Goal: Transaction & Acquisition: Purchase product/service

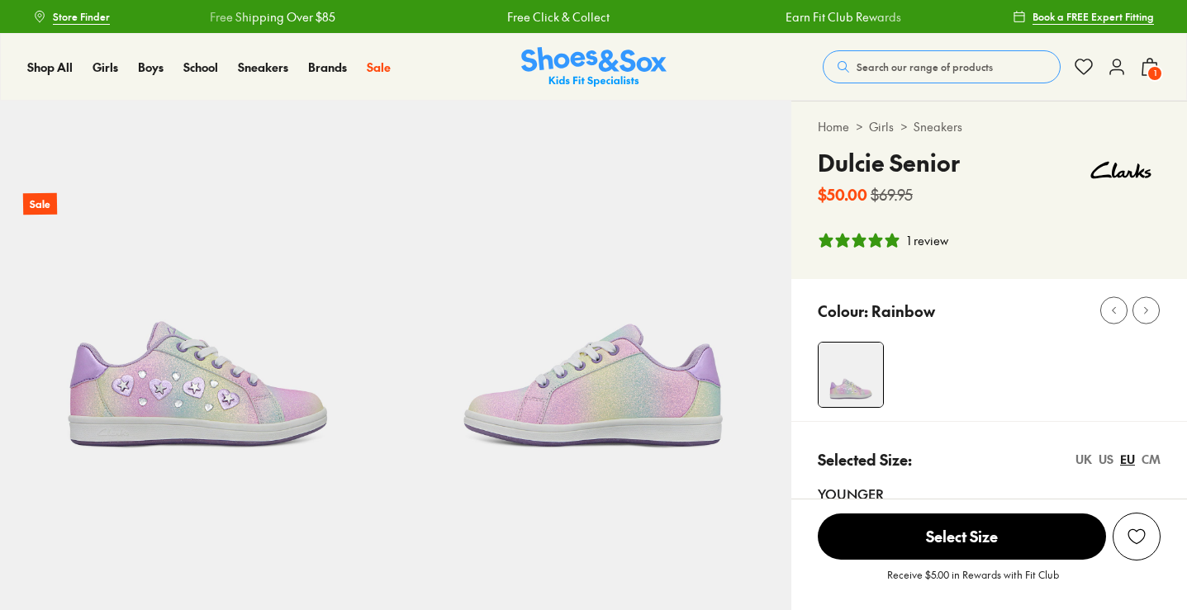
select select "*"
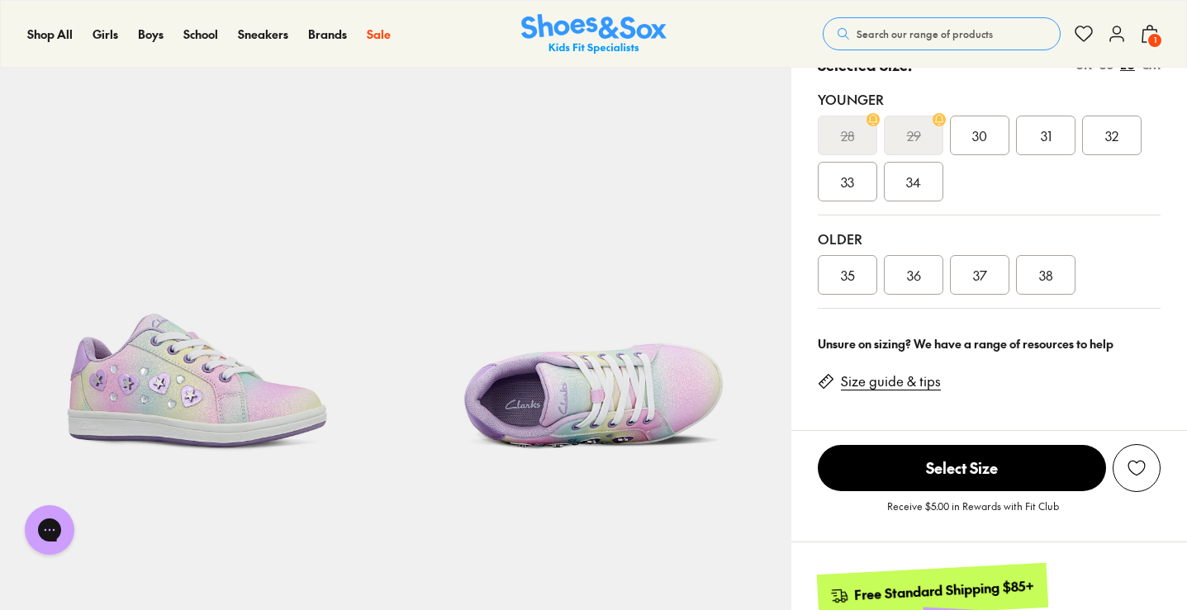
scroll to position [386, 0]
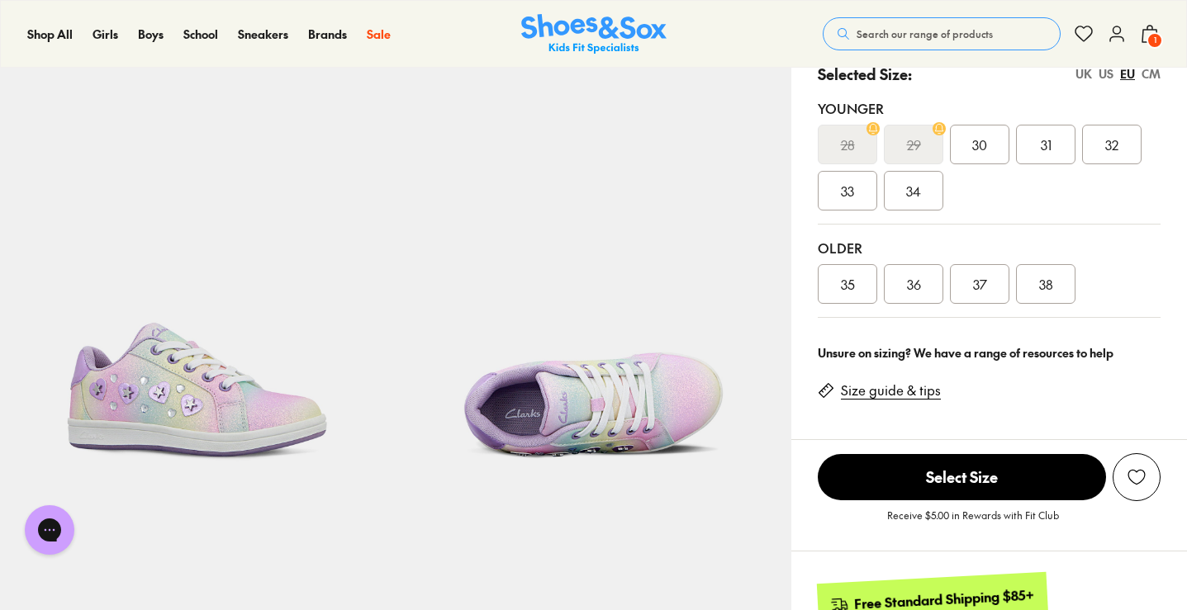
click at [1108, 78] on div "US" at bounding box center [1105, 73] width 15 height 17
click at [1105, 120] on div "Younger 010.5 011.5 012 013 013.5 1.5 2" at bounding box center [989, 155] width 343 height 140
click at [1116, 151] on span "013.5" at bounding box center [1112, 145] width 30 height 20
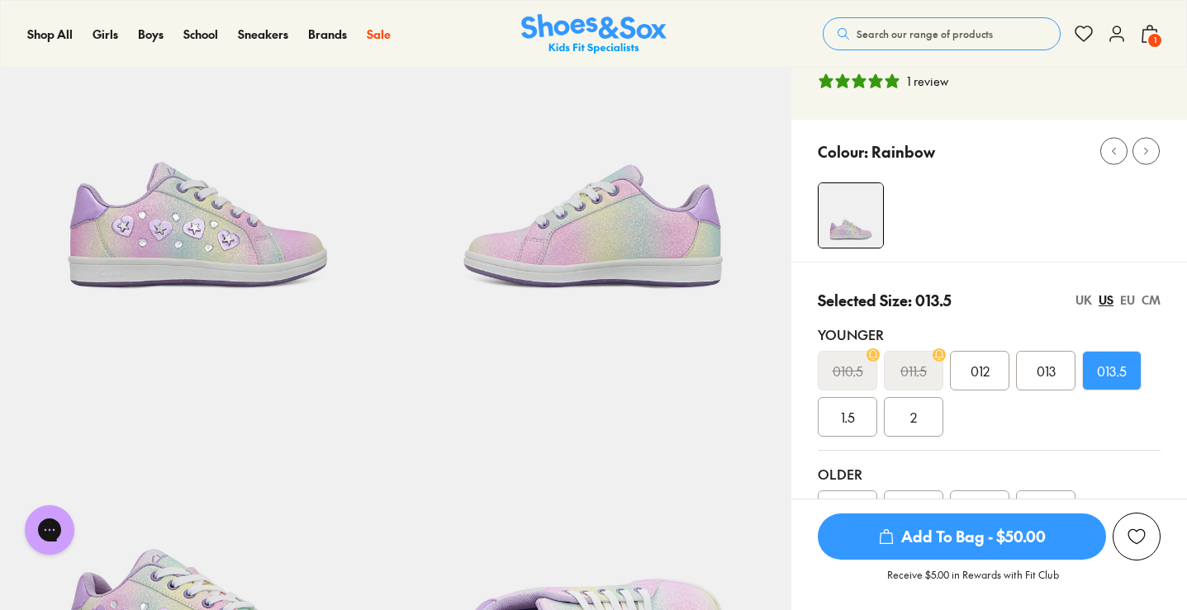
scroll to position [155, 0]
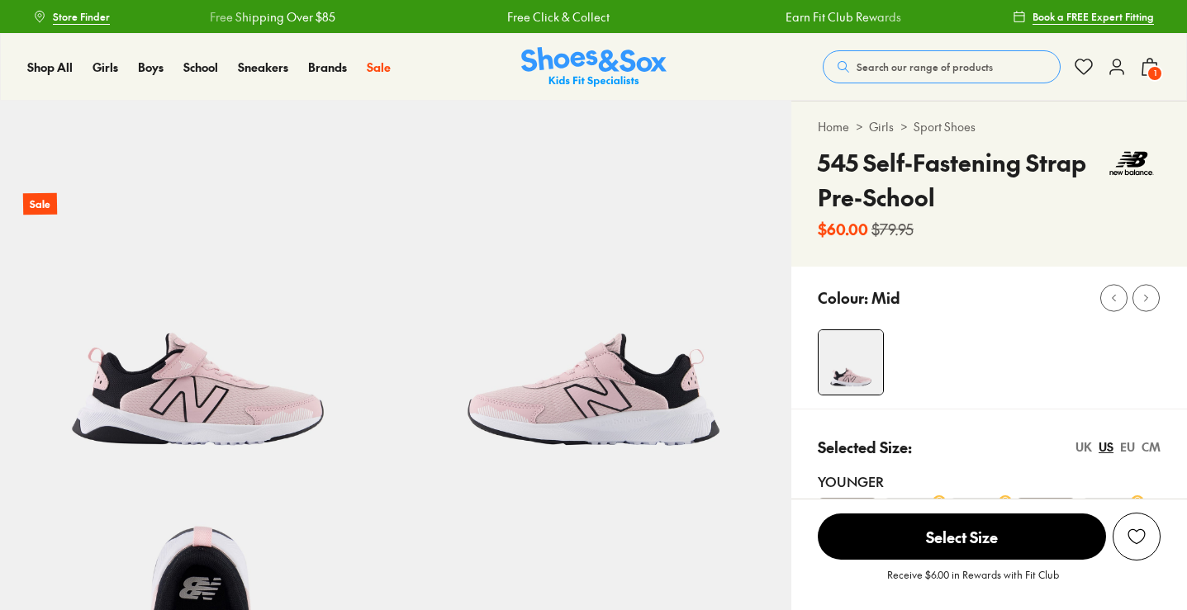
select select "*"
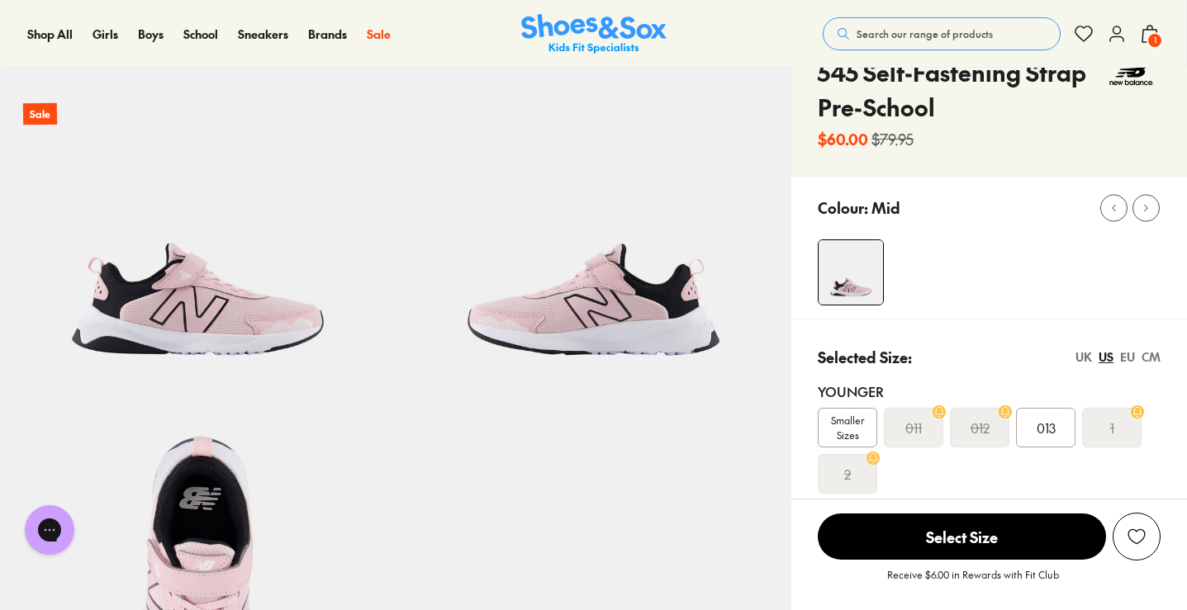
scroll to position [88, 0]
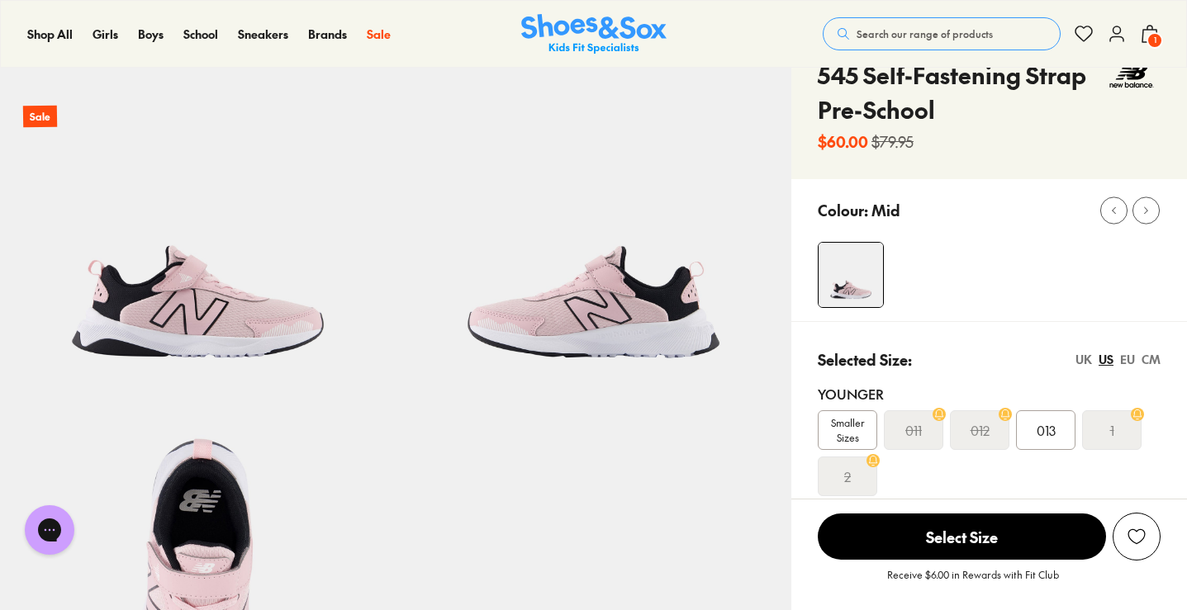
click at [1048, 440] on div "013" at bounding box center [1045, 430] width 59 height 40
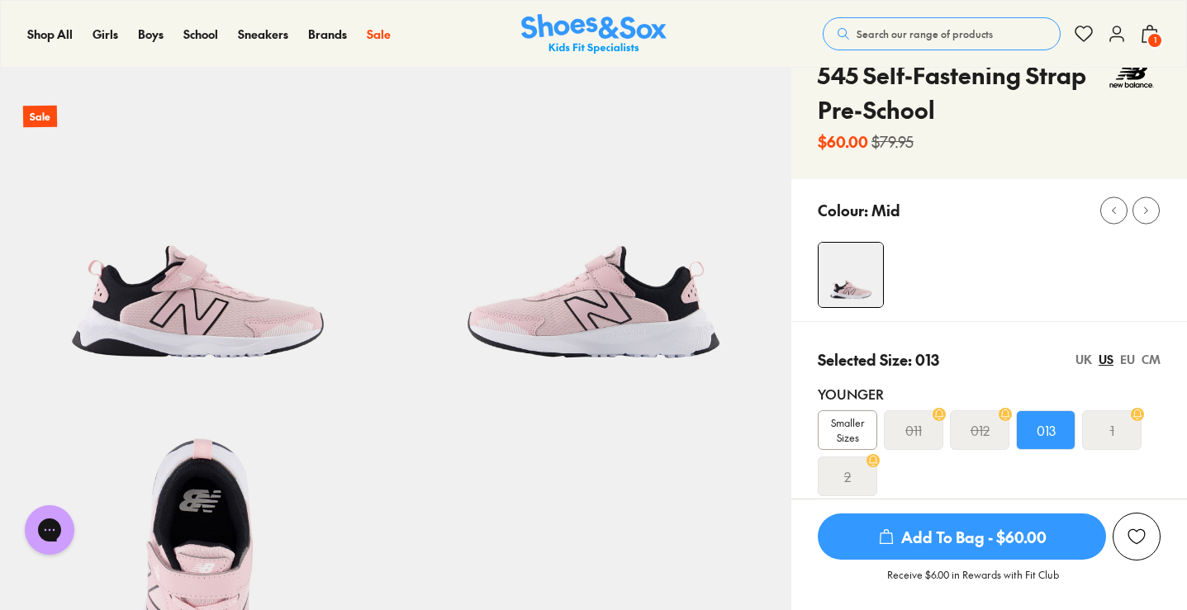
click at [966, 541] on span "Add To Bag - $60.00" at bounding box center [962, 537] width 288 height 46
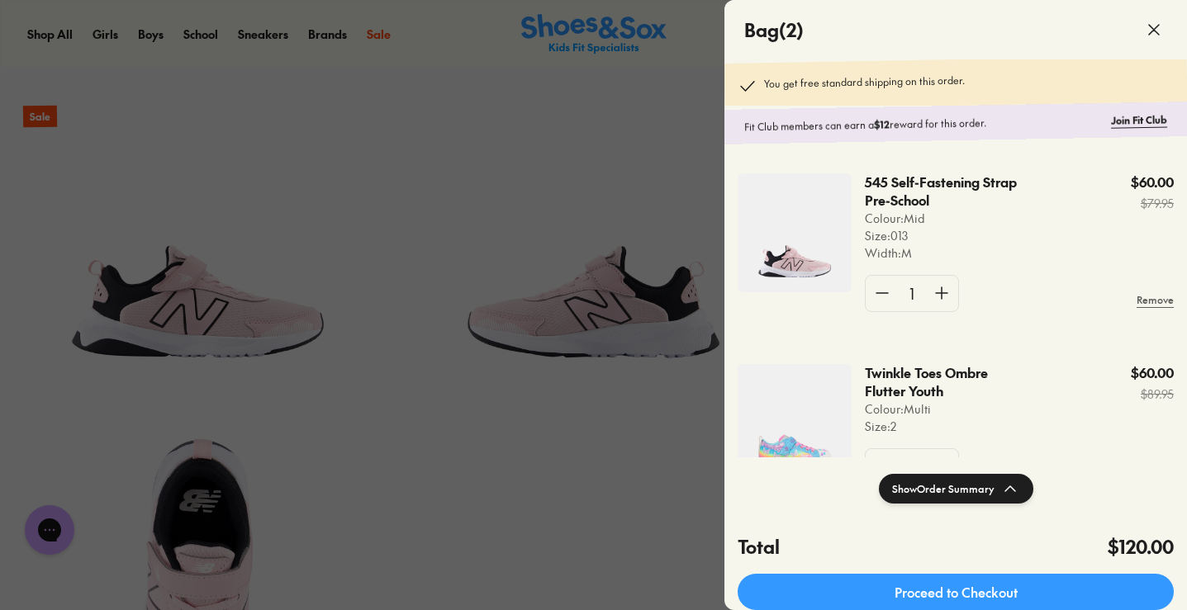
click at [667, 212] on div at bounding box center [593, 305] width 1187 height 610
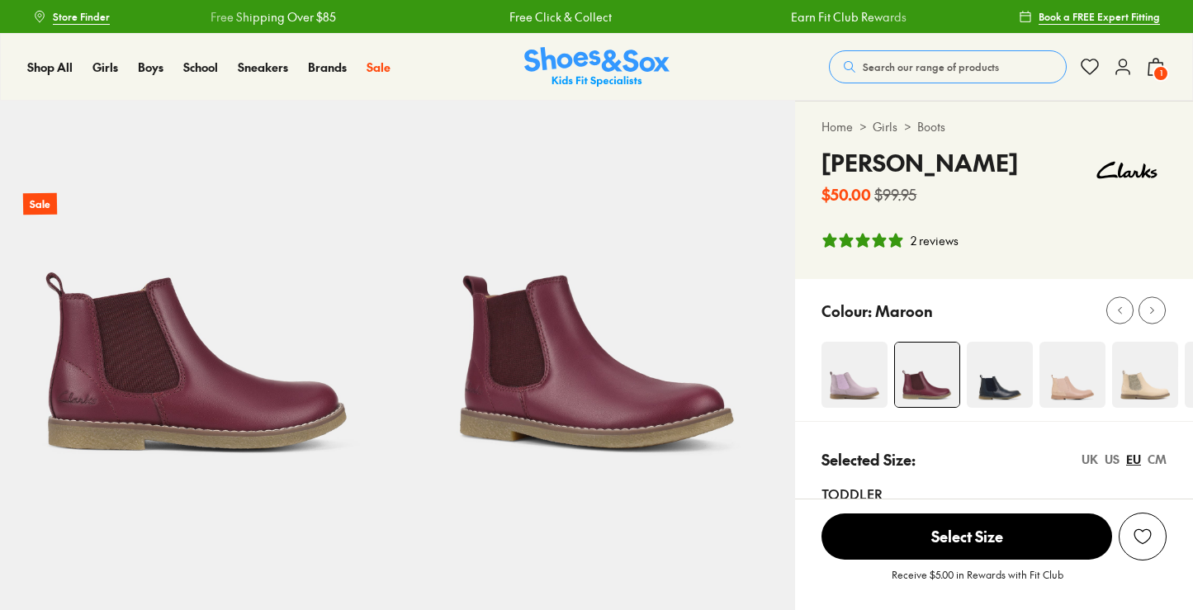
select select "*"
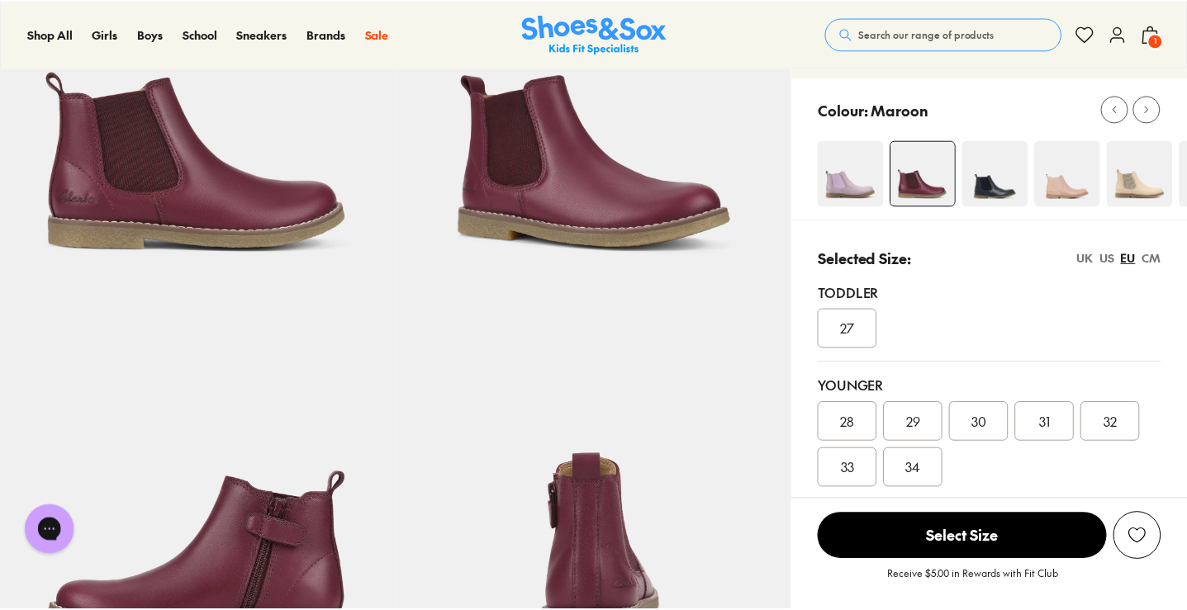
scroll to position [272, 0]
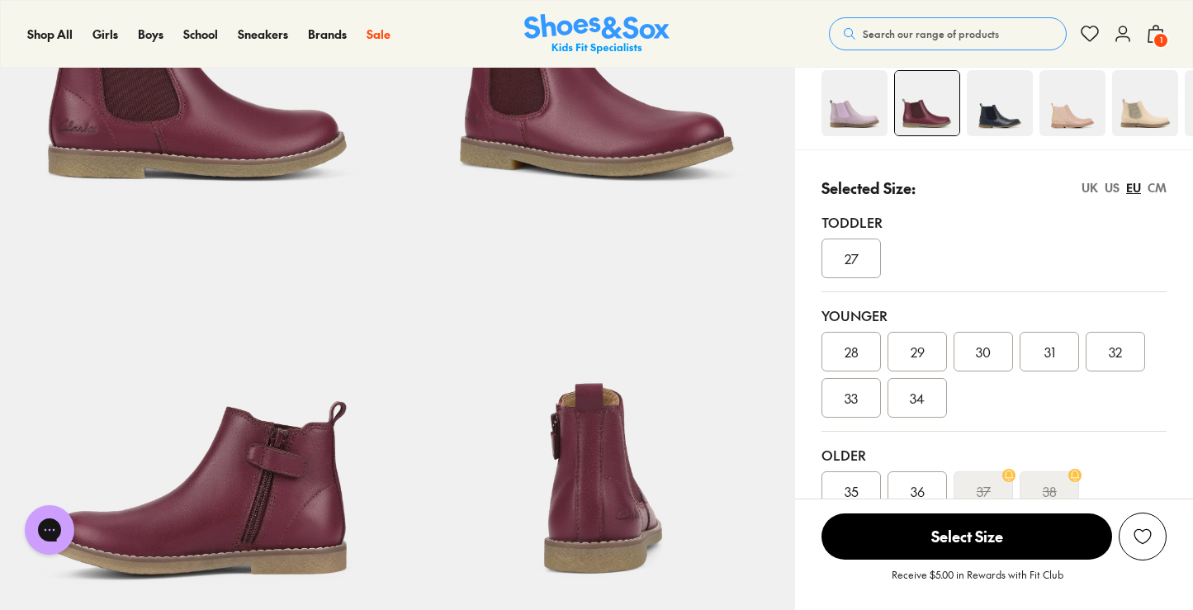
click at [1105, 189] on div "US" at bounding box center [1112, 187] width 15 height 17
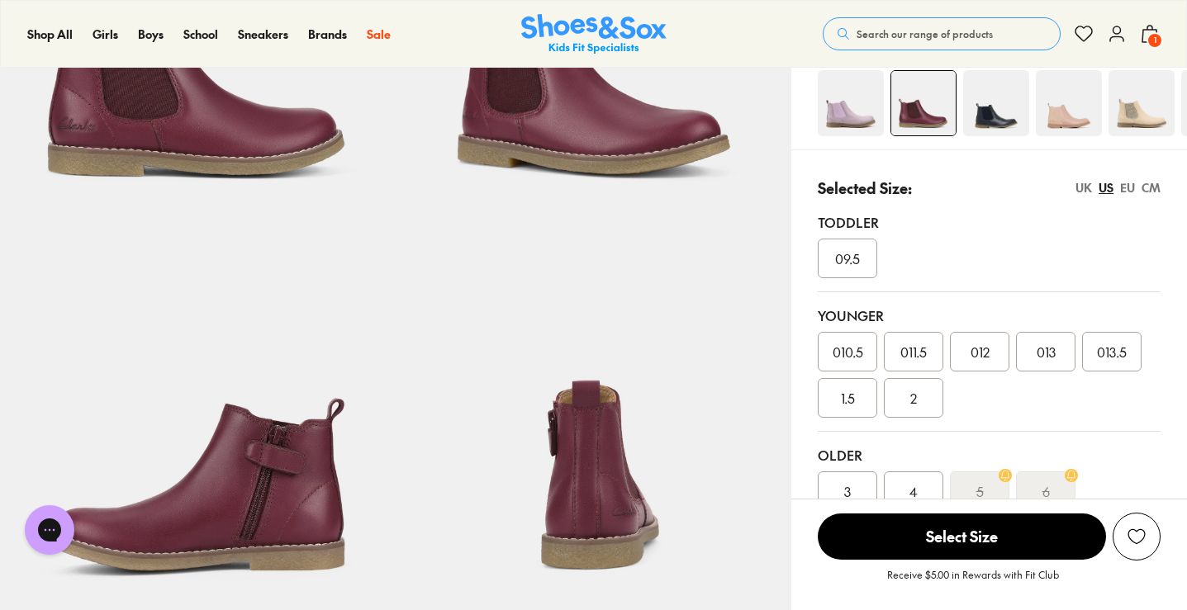
click at [1079, 192] on div "UK" at bounding box center [1083, 187] width 17 height 17
click at [1107, 190] on div "US" at bounding box center [1105, 187] width 15 height 17
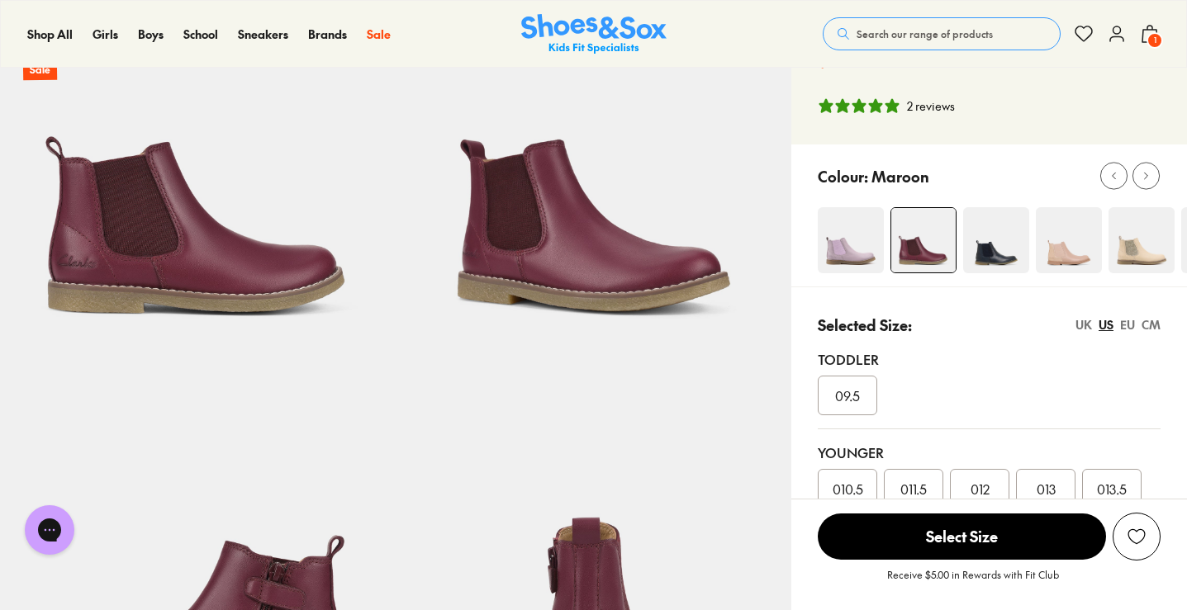
scroll to position [133, 0]
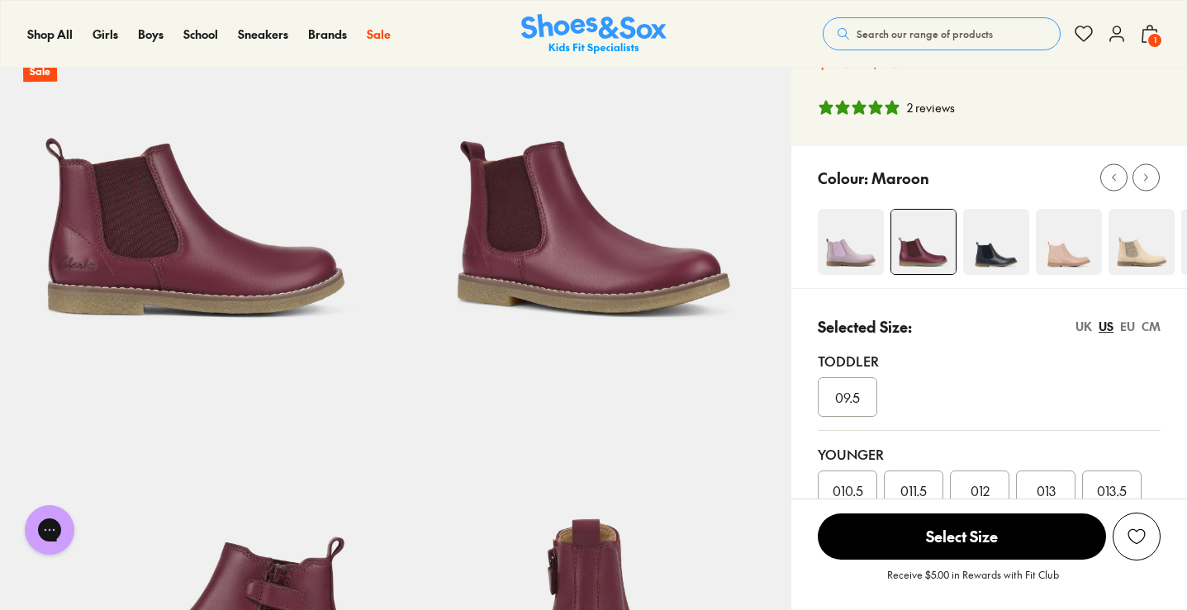
click at [863, 236] on img at bounding box center [851, 242] width 66 height 66
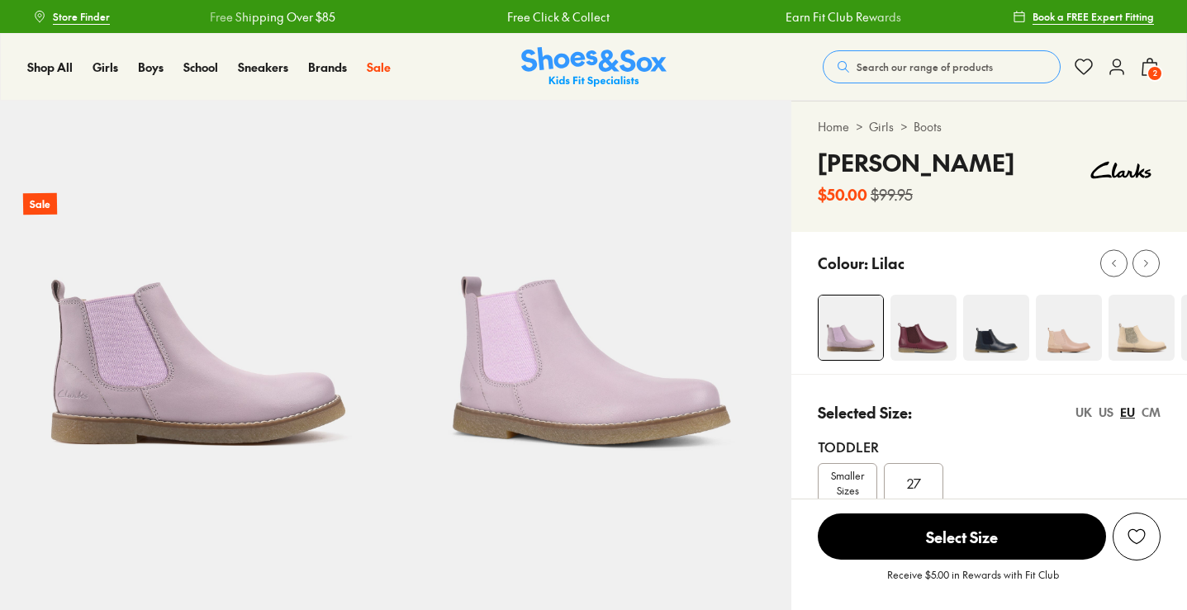
select select "*"
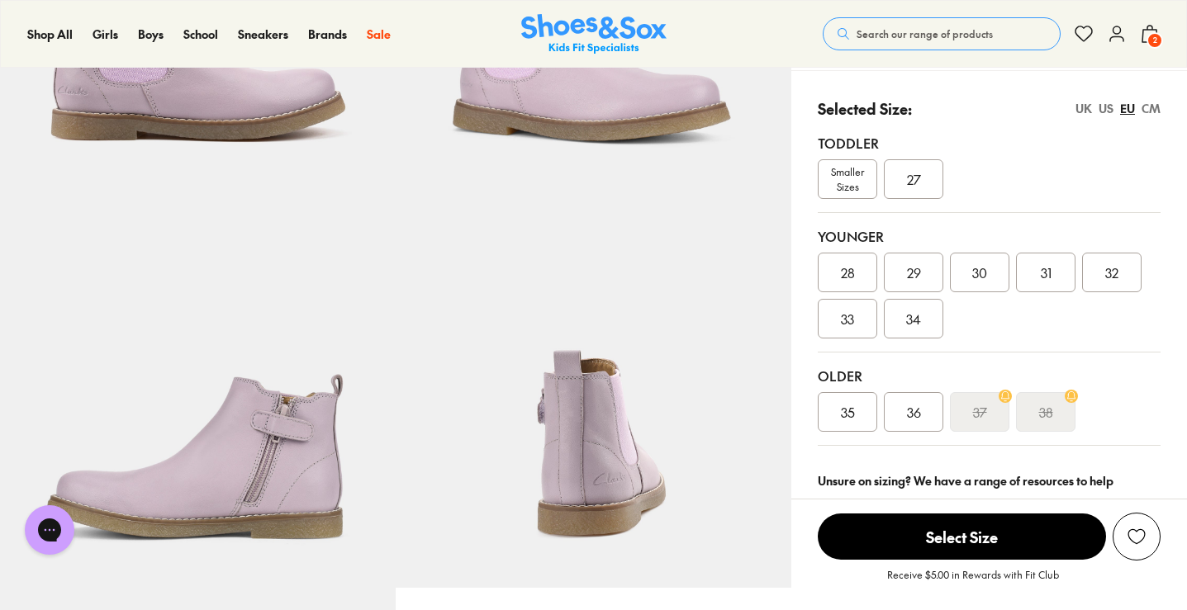
click at [1108, 110] on div "US" at bounding box center [1105, 108] width 15 height 17
click at [1116, 279] on span "013.5" at bounding box center [1112, 273] width 30 height 20
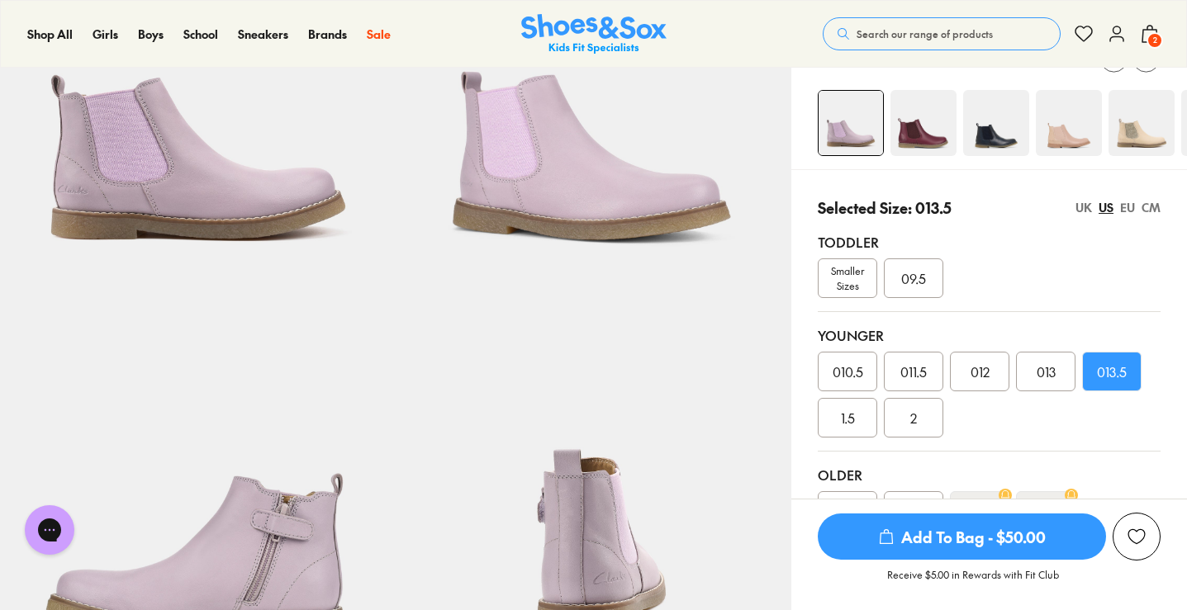
scroll to position [202, 0]
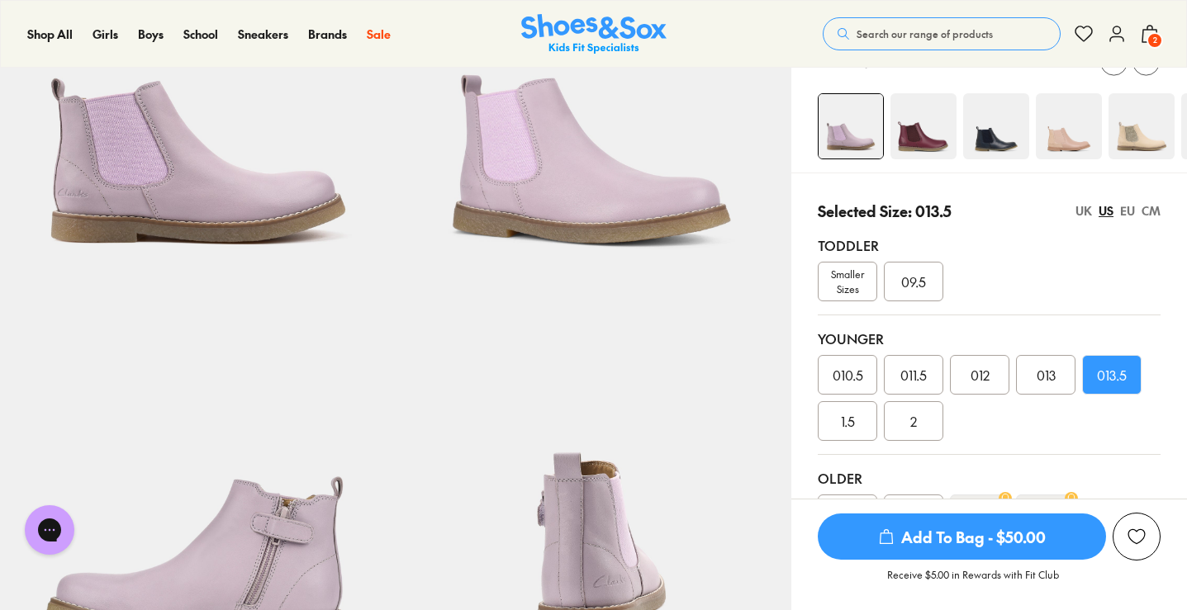
click at [1067, 147] on img at bounding box center [1069, 126] width 66 height 66
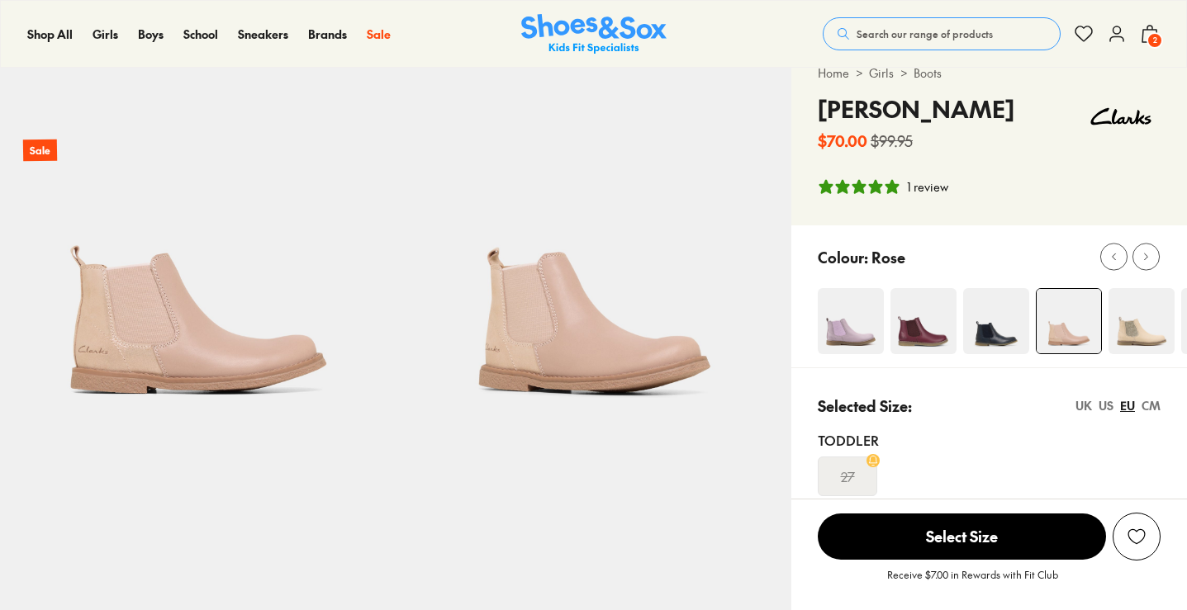
select select "*"
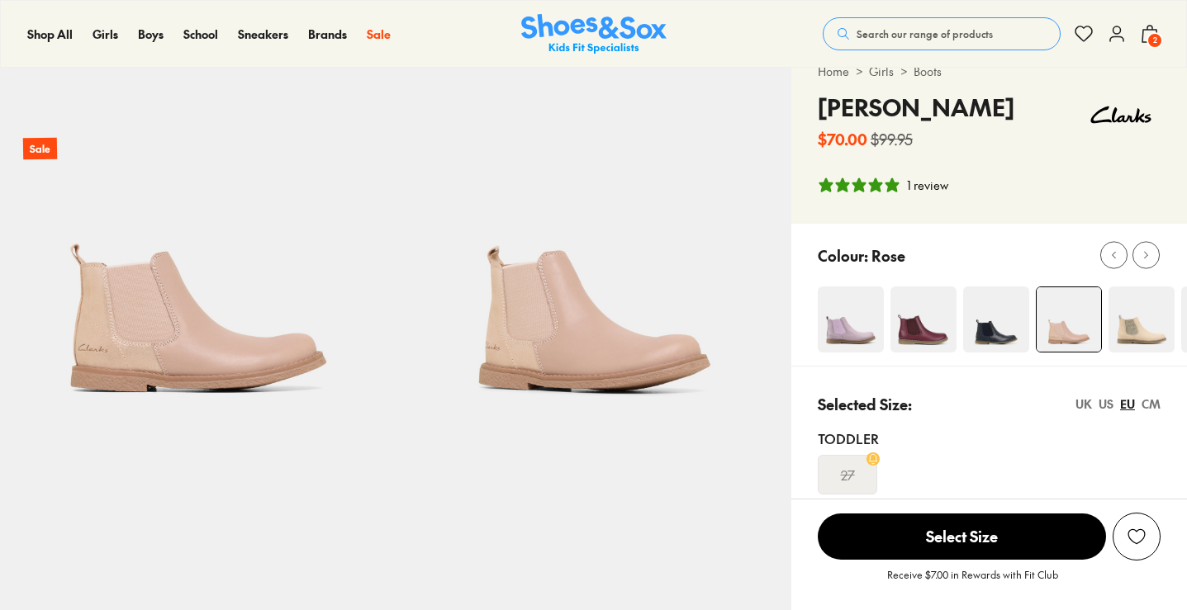
click at [1157, 330] on img at bounding box center [1141, 320] width 66 height 66
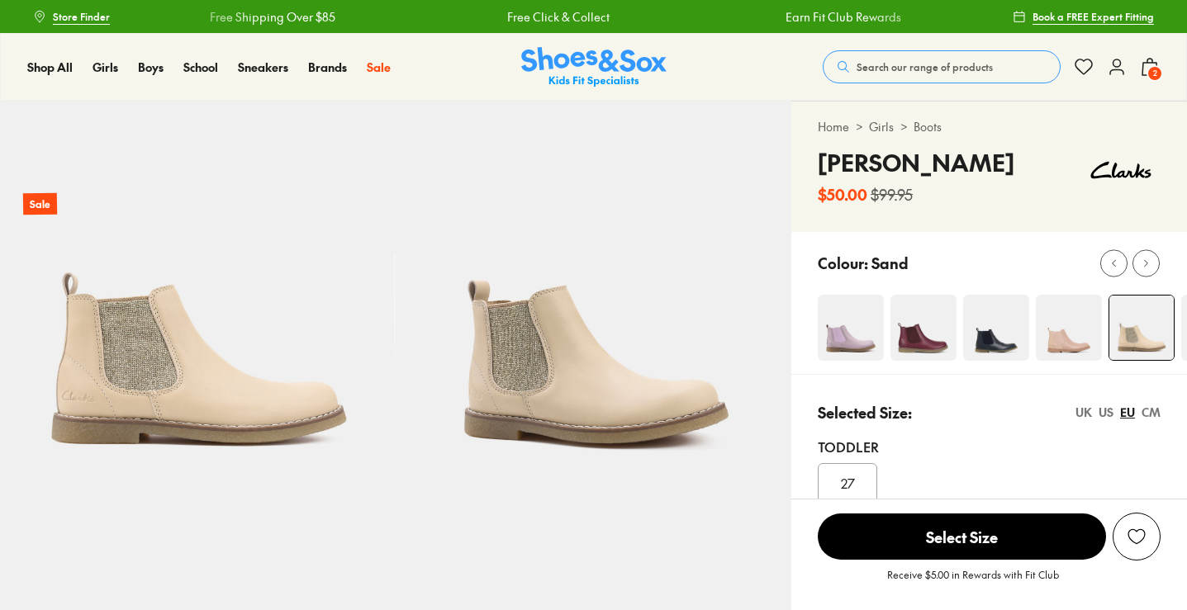
select select "*"
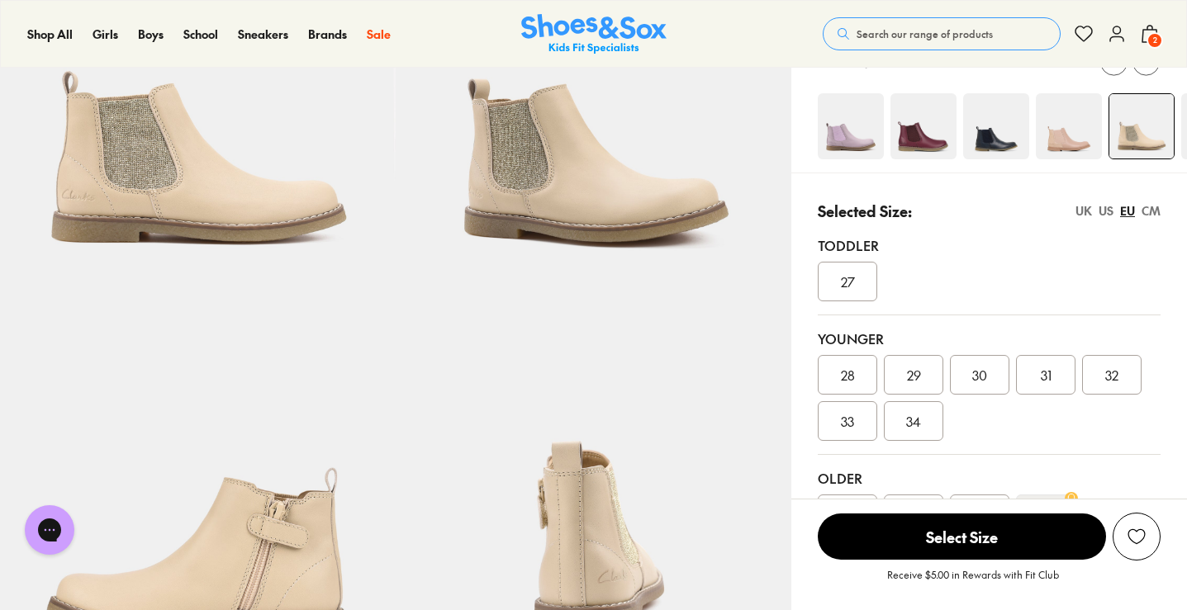
scroll to position [197, 0]
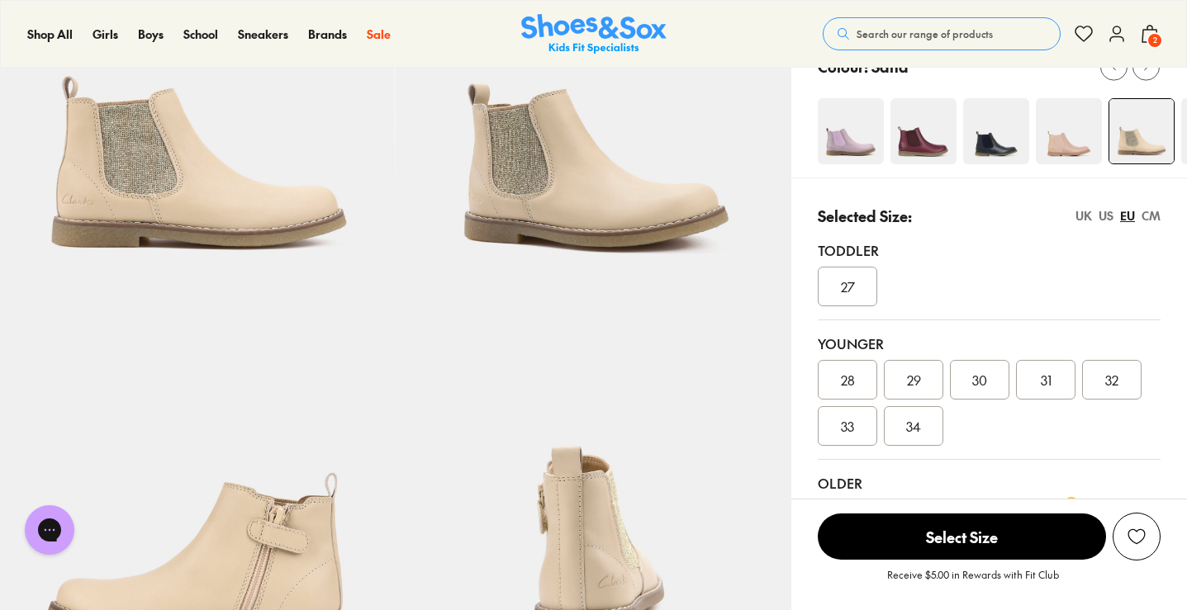
click at [1054, 162] on img at bounding box center [1069, 131] width 66 height 66
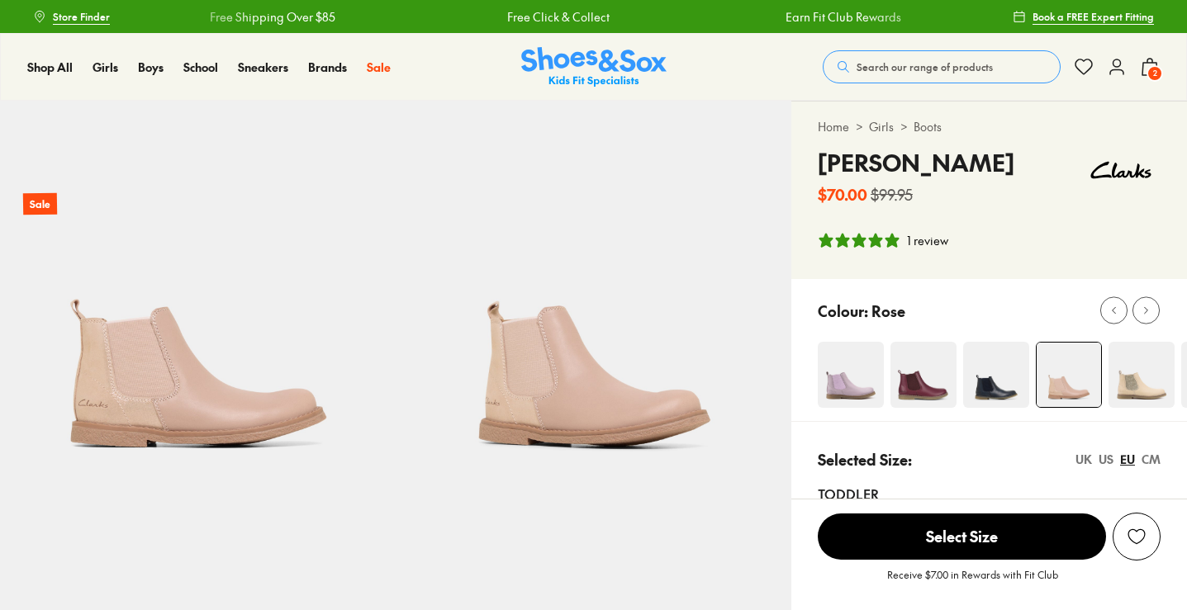
select select "*"
click at [851, 388] on img at bounding box center [851, 375] width 66 height 66
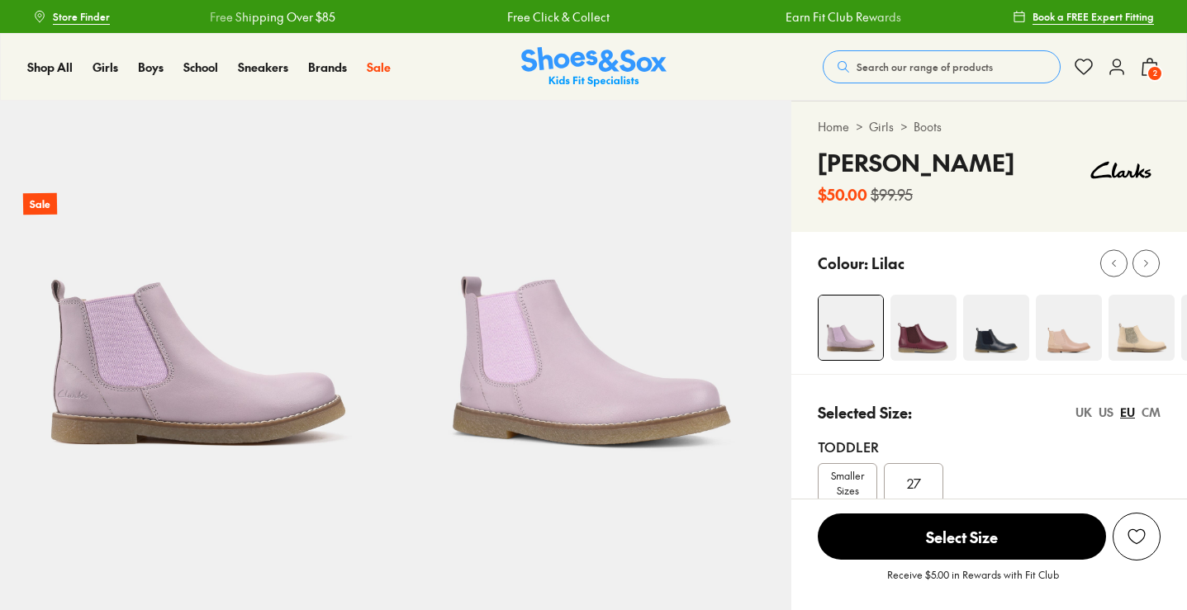
select select "*"
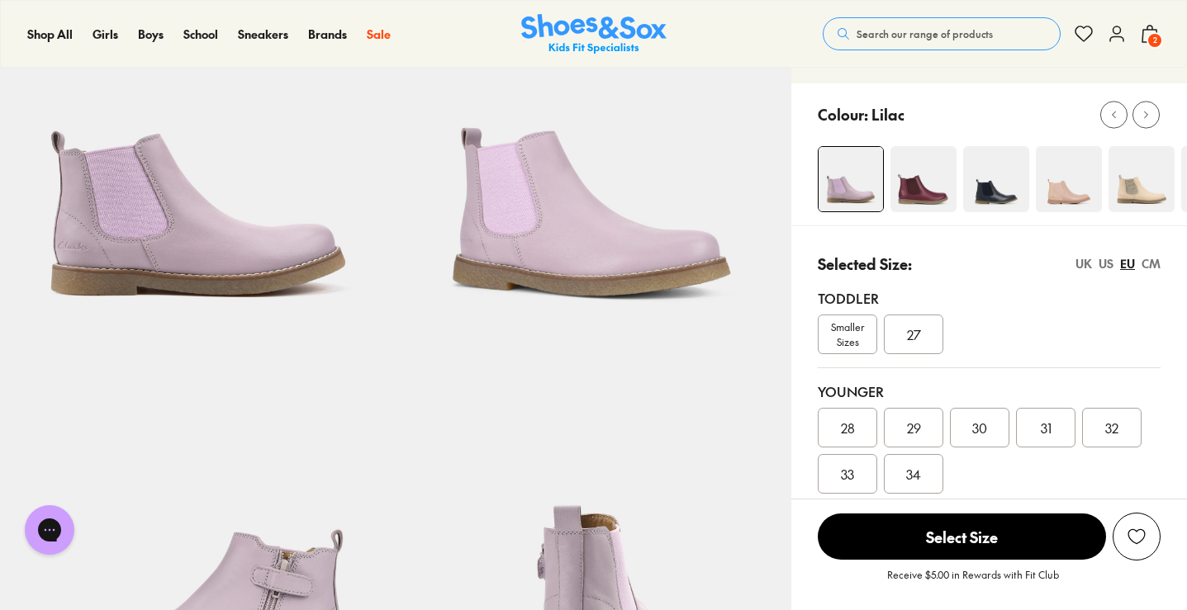
scroll to position [164, 0]
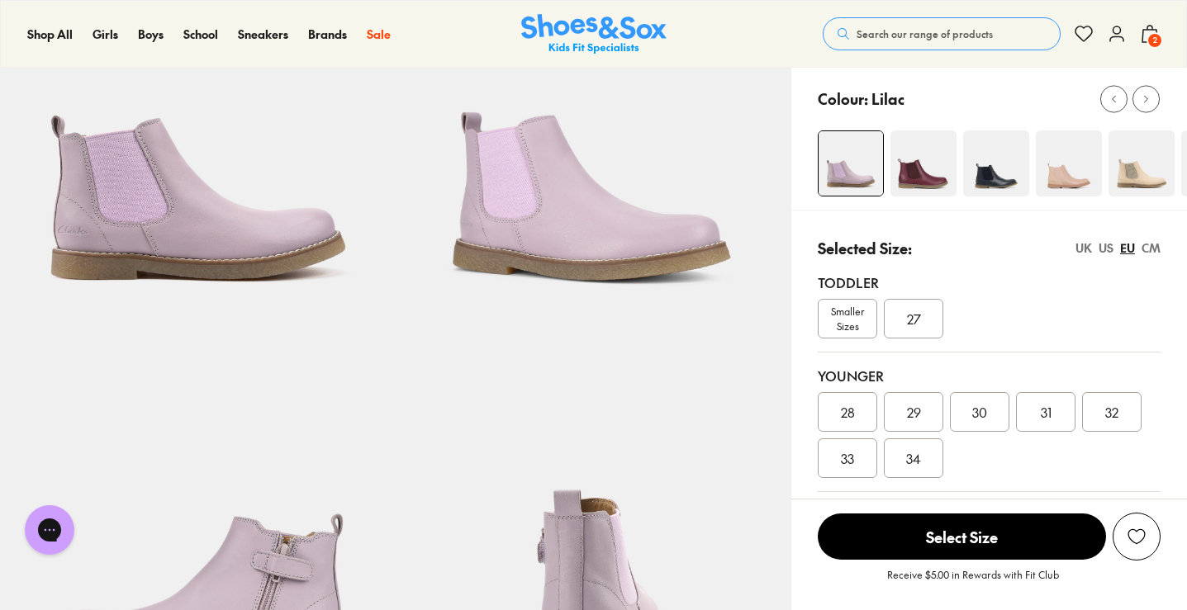
click at [1105, 244] on div "US" at bounding box center [1105, 247] width 15 height 17
click at [1105, 408] on span "013.5" at bounding box center [1112, 412] width 30 height 20
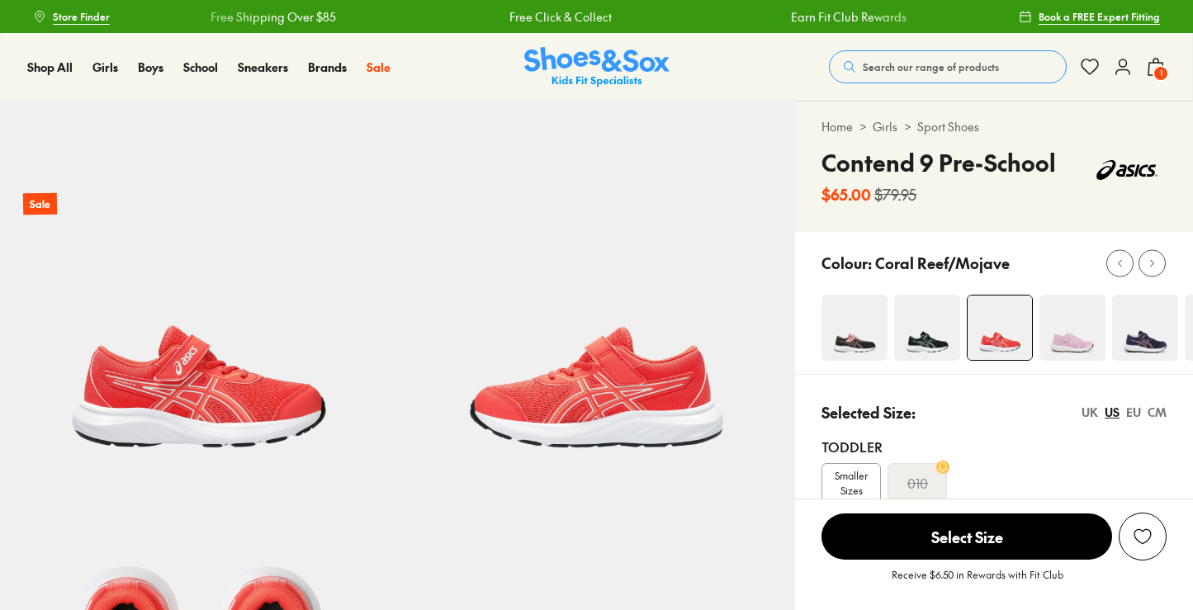
select select "*"
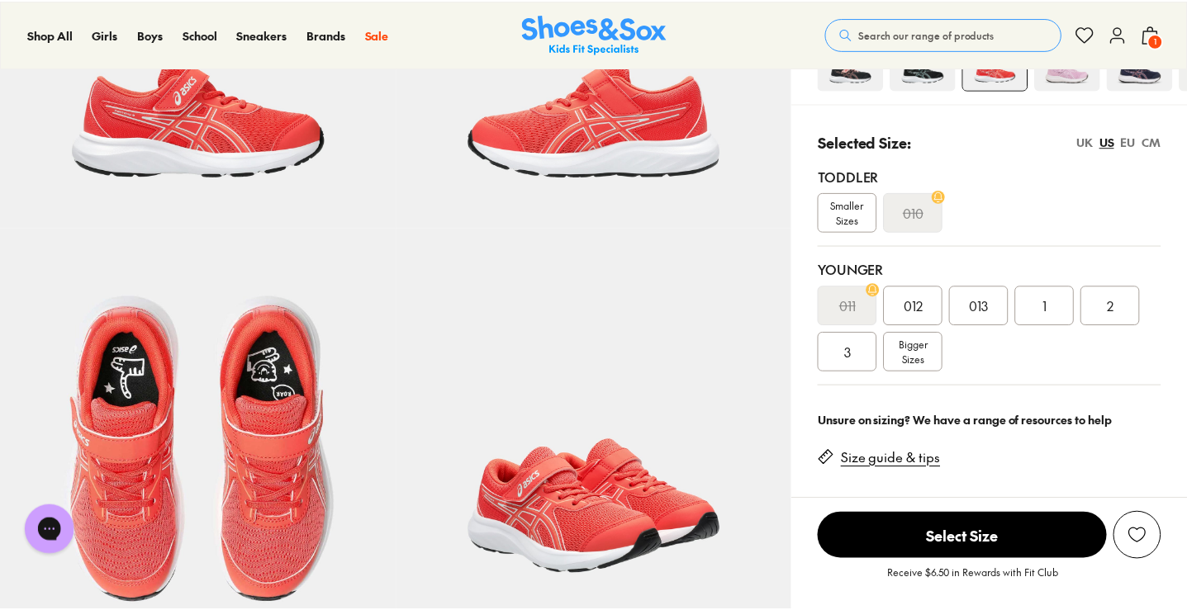
scroll to position [272, 0]
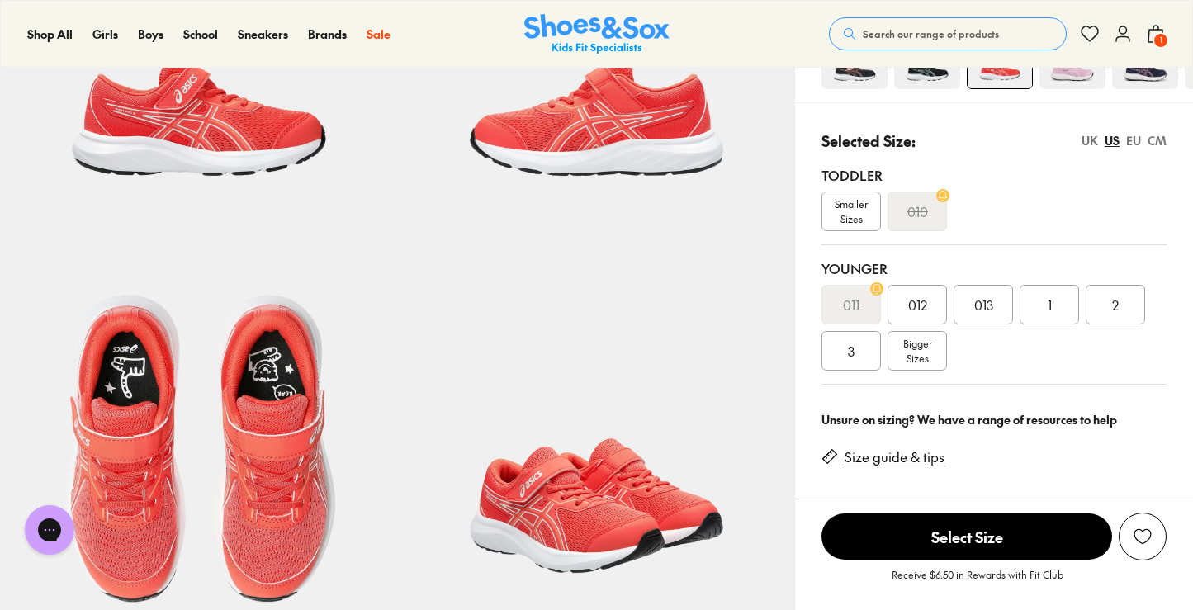
click at [987, 309] on span "013" at bounding box center [984, 305] width 19 height 20
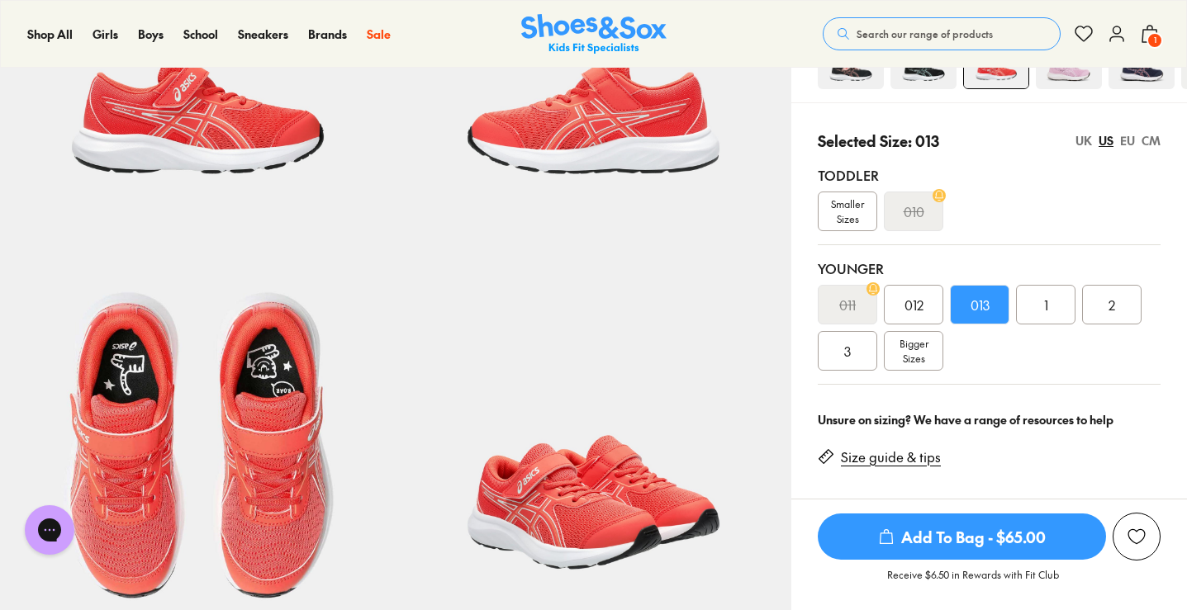
click at [1058, 309] on div "1" at bounding box center [1045, 305] width 59 height 40
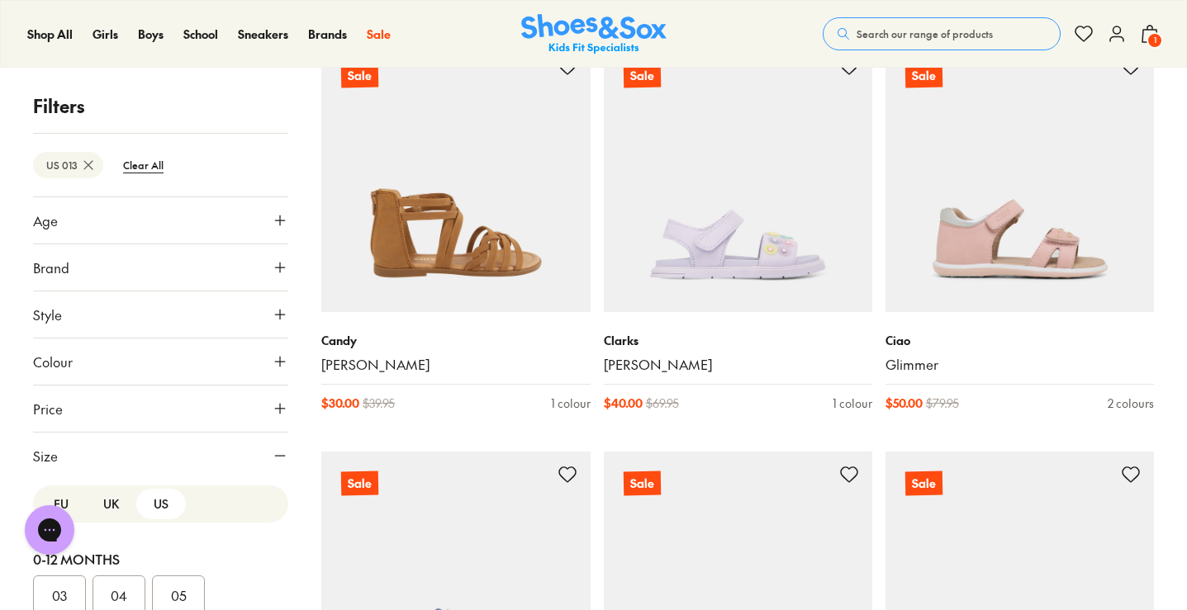
scroll to position [374, 0]
